Goal: Task Accomplishment & Management: Manage account settings

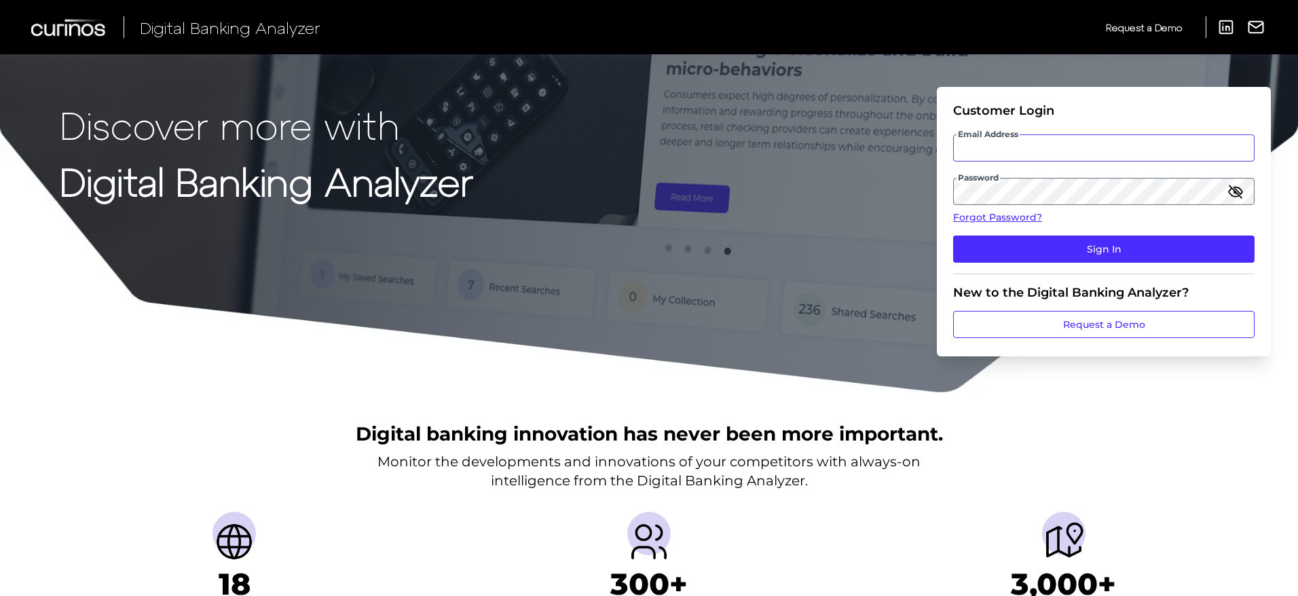
type input "[PERSON_NAME][EMAIL_ADDRESS][DOMAIN_NAME]"
click at [1008, 209] on fieldset "Customer Login Email Address [EMAIL_ADDRESS][DOMAIN_NAME] Password Forgot Passw…" at bounding box center [1104, 188] width 302 height 171
click at [1008, 213] on link "Forgot Password?" at bounding box center [1104, 218] width 302 height 14
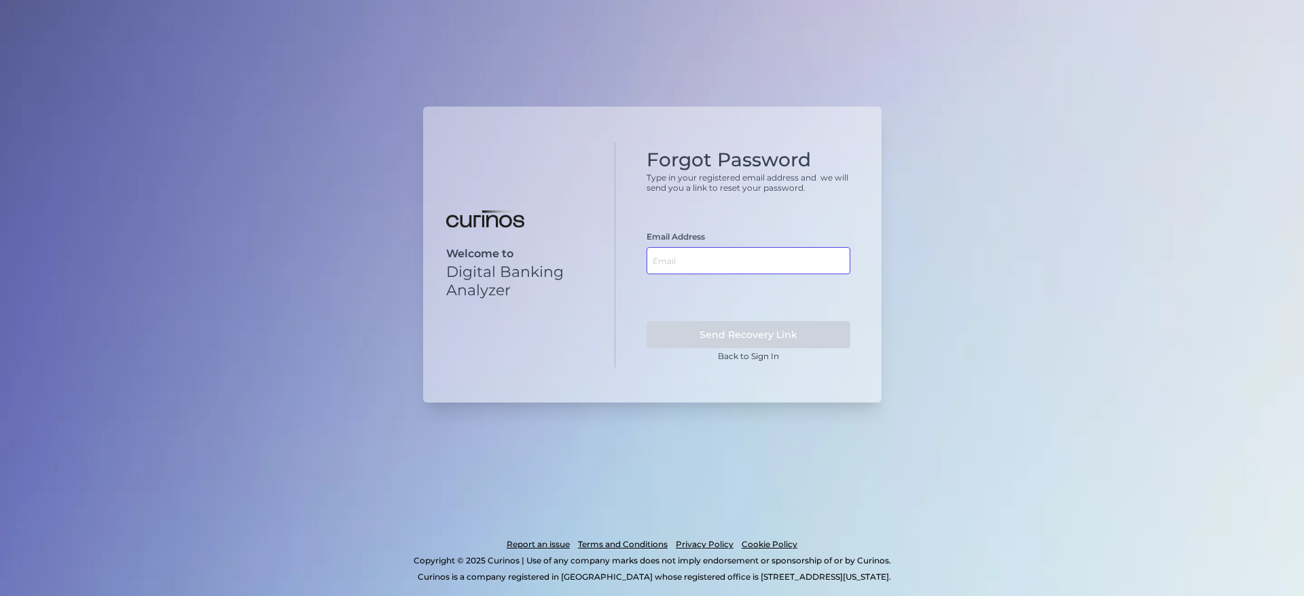
click at [697, 256] on input "text" at bounding box center [748, 260] width 204 height 27
type input "[US_STATE][EMAIL_ADDRESS][DOMAIN_NAME]"
click at [806, 335] on button "Send Recovery Link" at bounding box center [748, 334] width 204 height 27
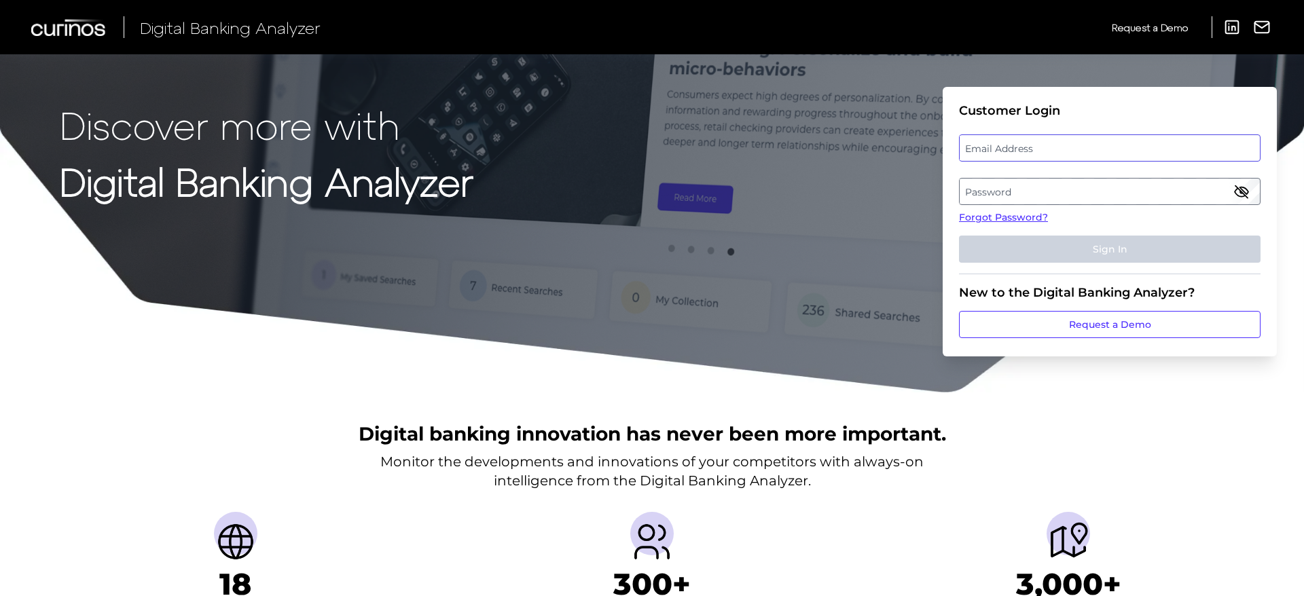
type input "[PERSON_NAME][EMAIL_ADDRESS][DOMAIN_NAME]"
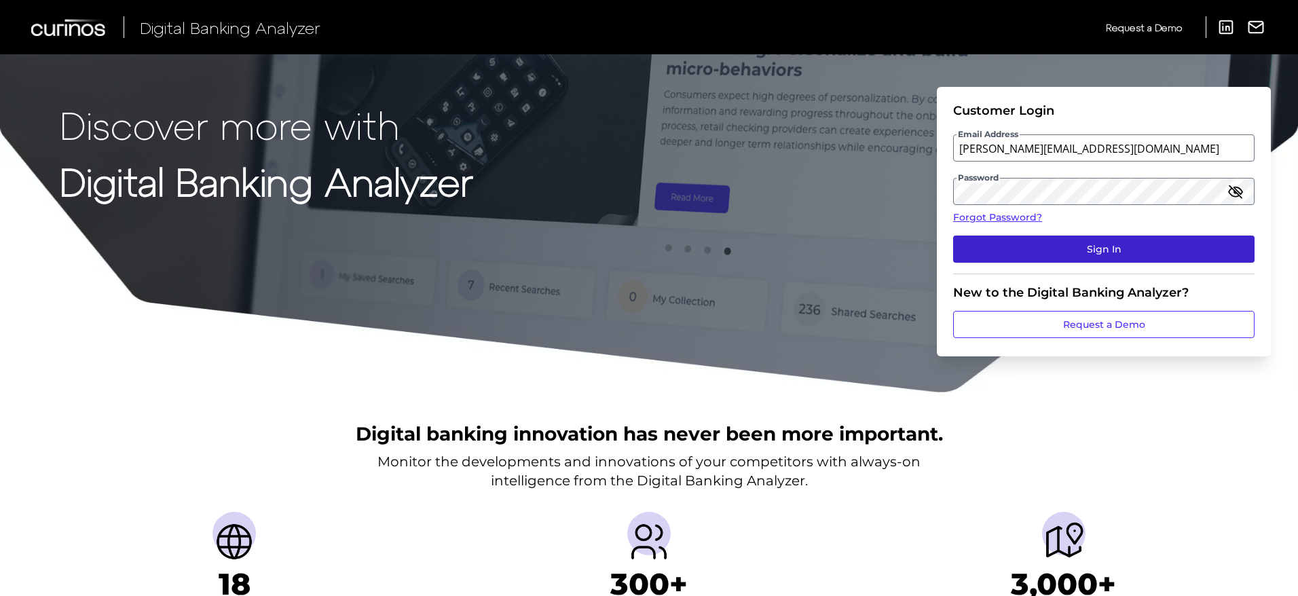
click at [1063, 248] on button "Sign In" at bounding box center [1104, 249] width 302 height 27
